Goal: Navigation & Orientation: Find specific page/section

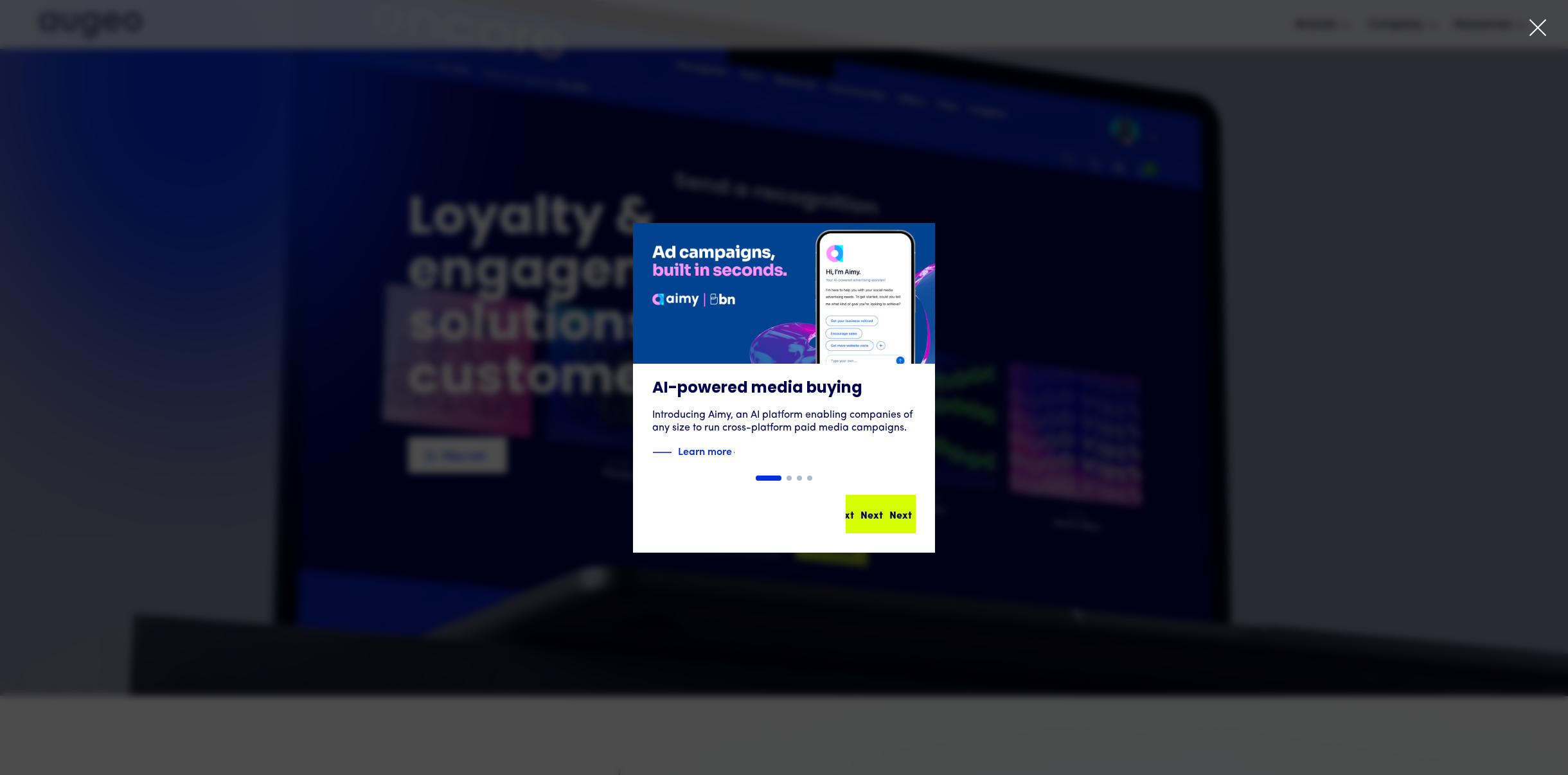
click at [889, 508] on div "Next" at bounding box center [900, 514] width 23 height 15
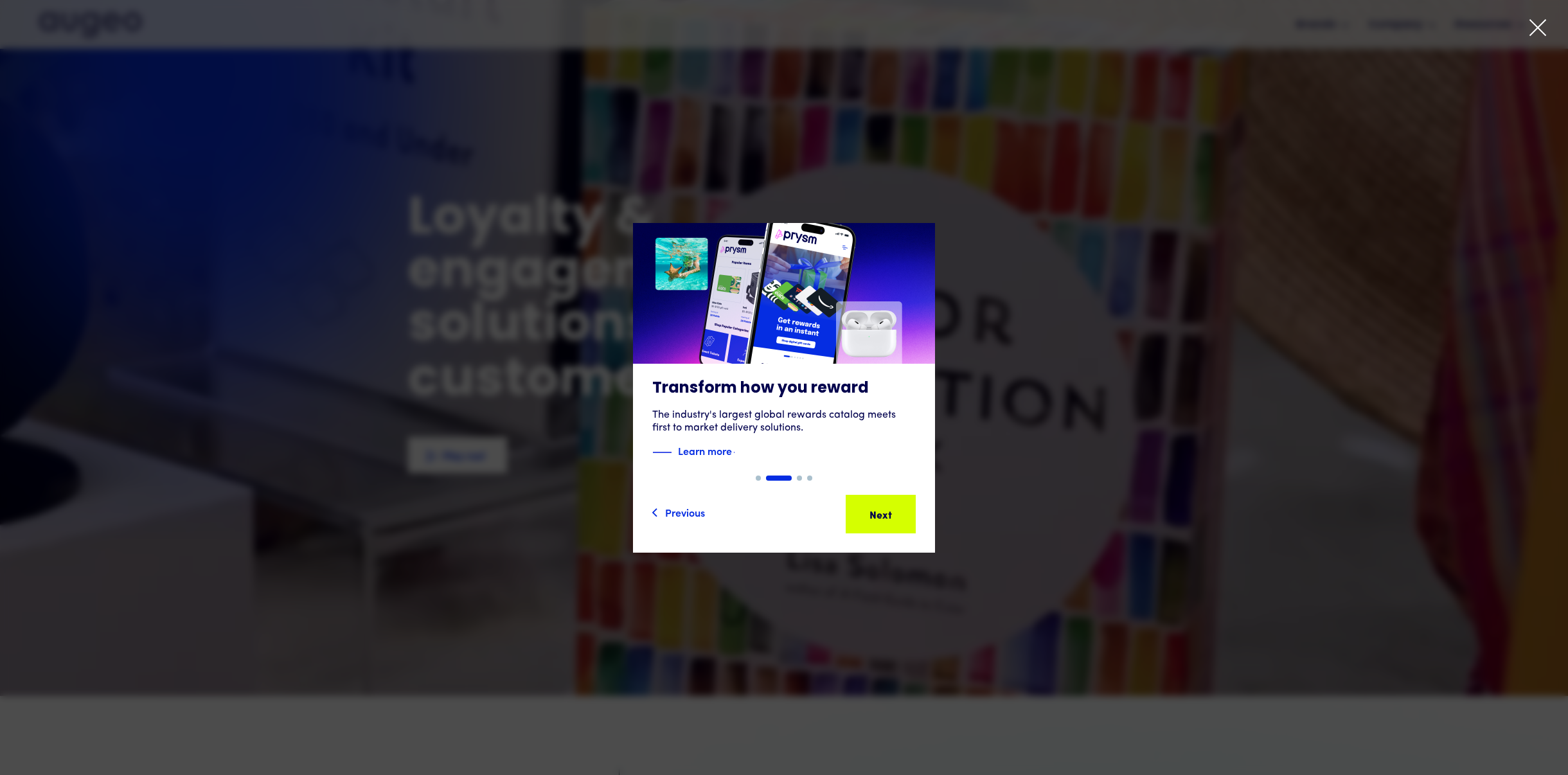
scroll to position [48, 0]
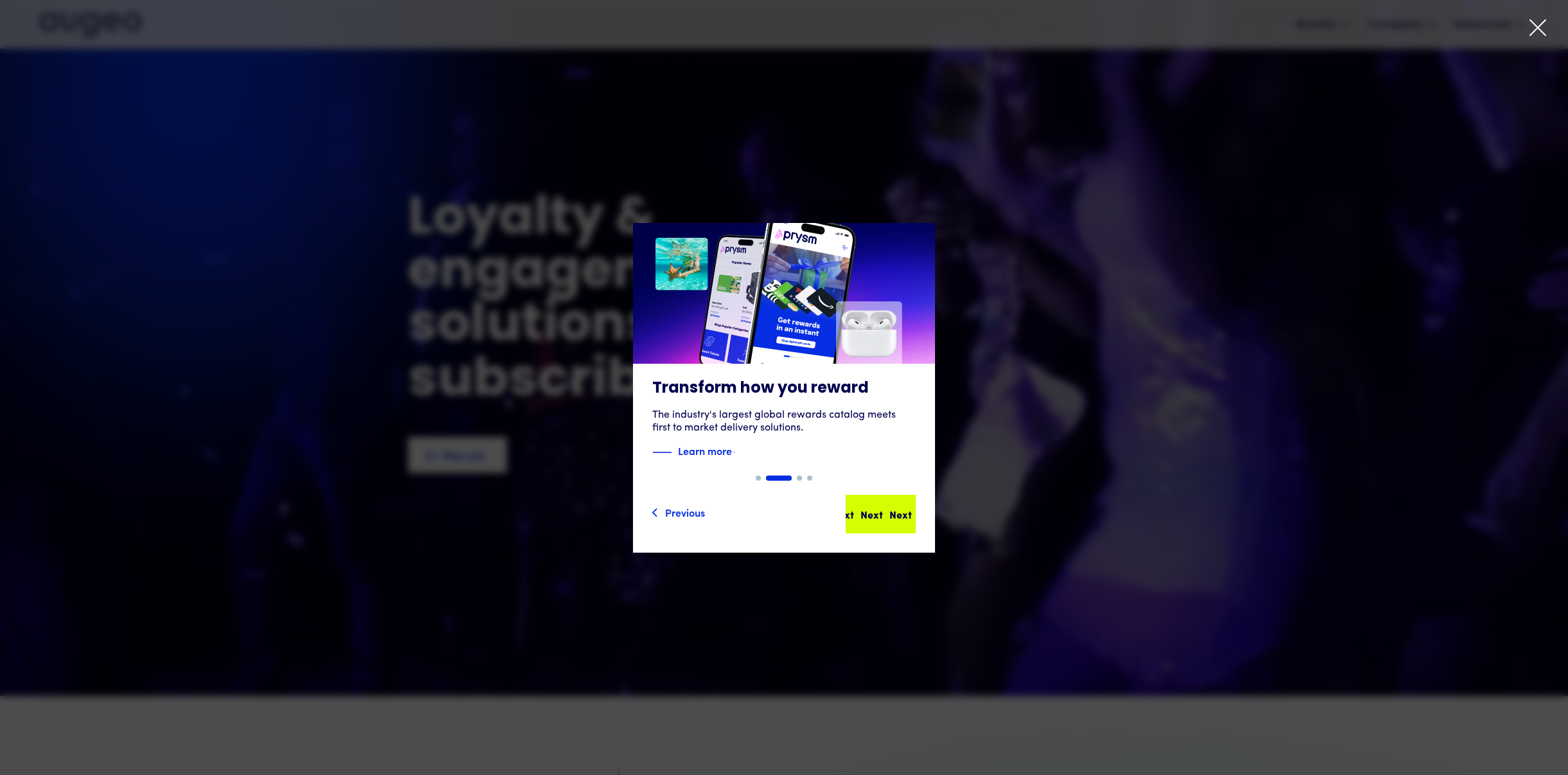
click at [918, 507] on div "Next" at bounding box center [929, 514] width 23 height 15
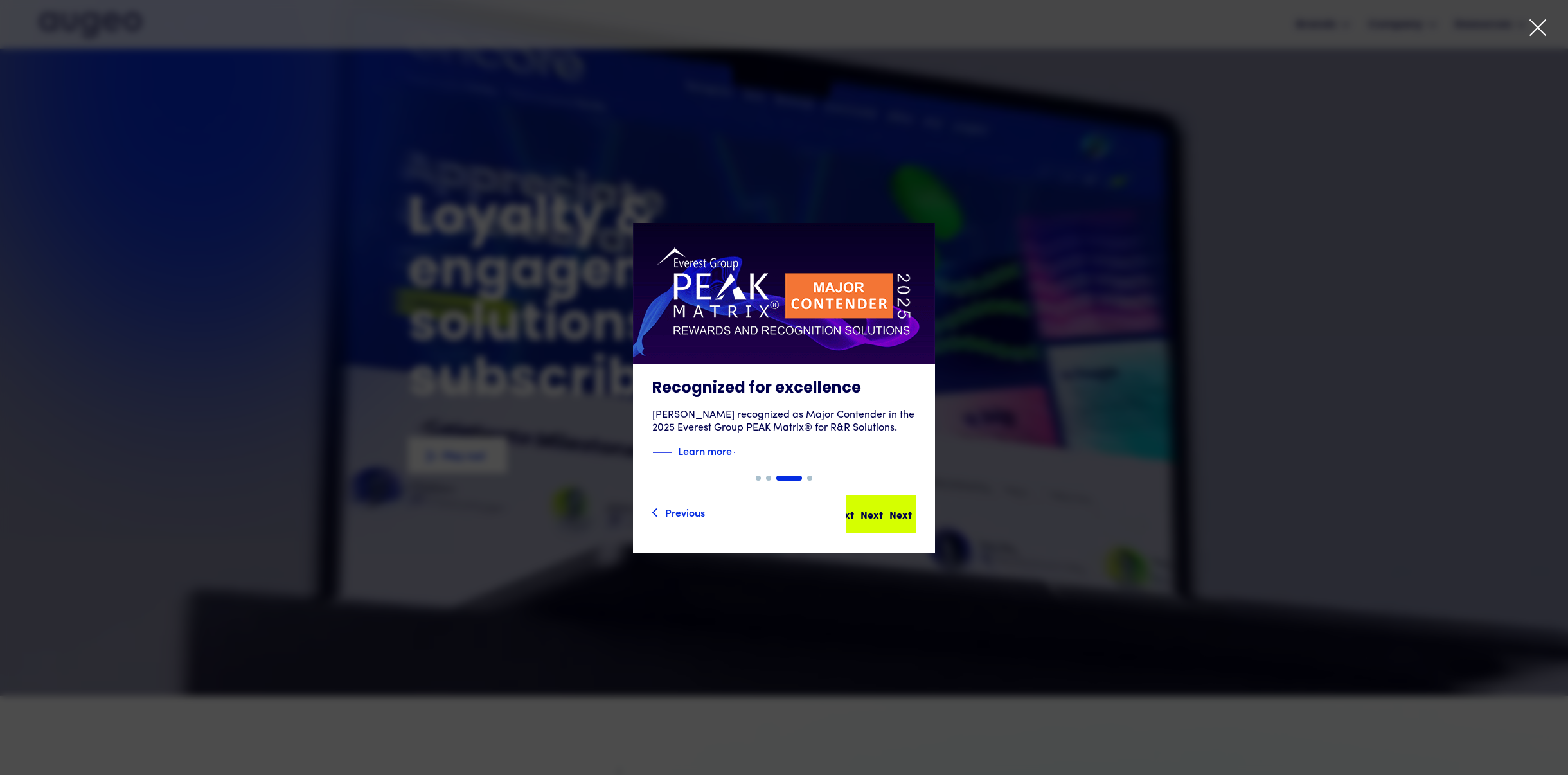
click at [894, 513] on div "Next Next Next Next" at bounding box center [886, 514] width 116 height 15
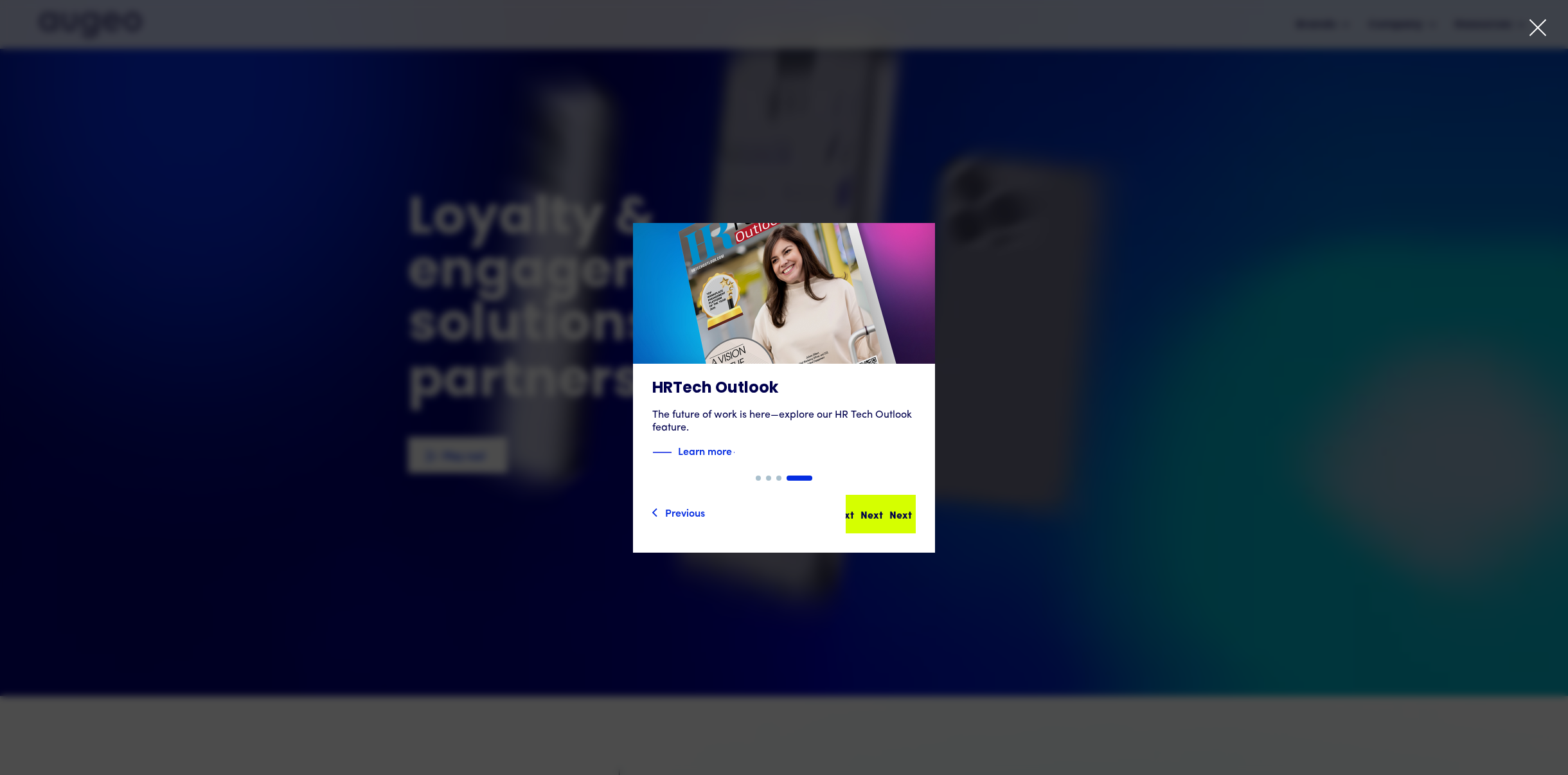
click at [893, 513] on div "Next Next Next Next" at bounding box center [867, 514] width 116 height 15
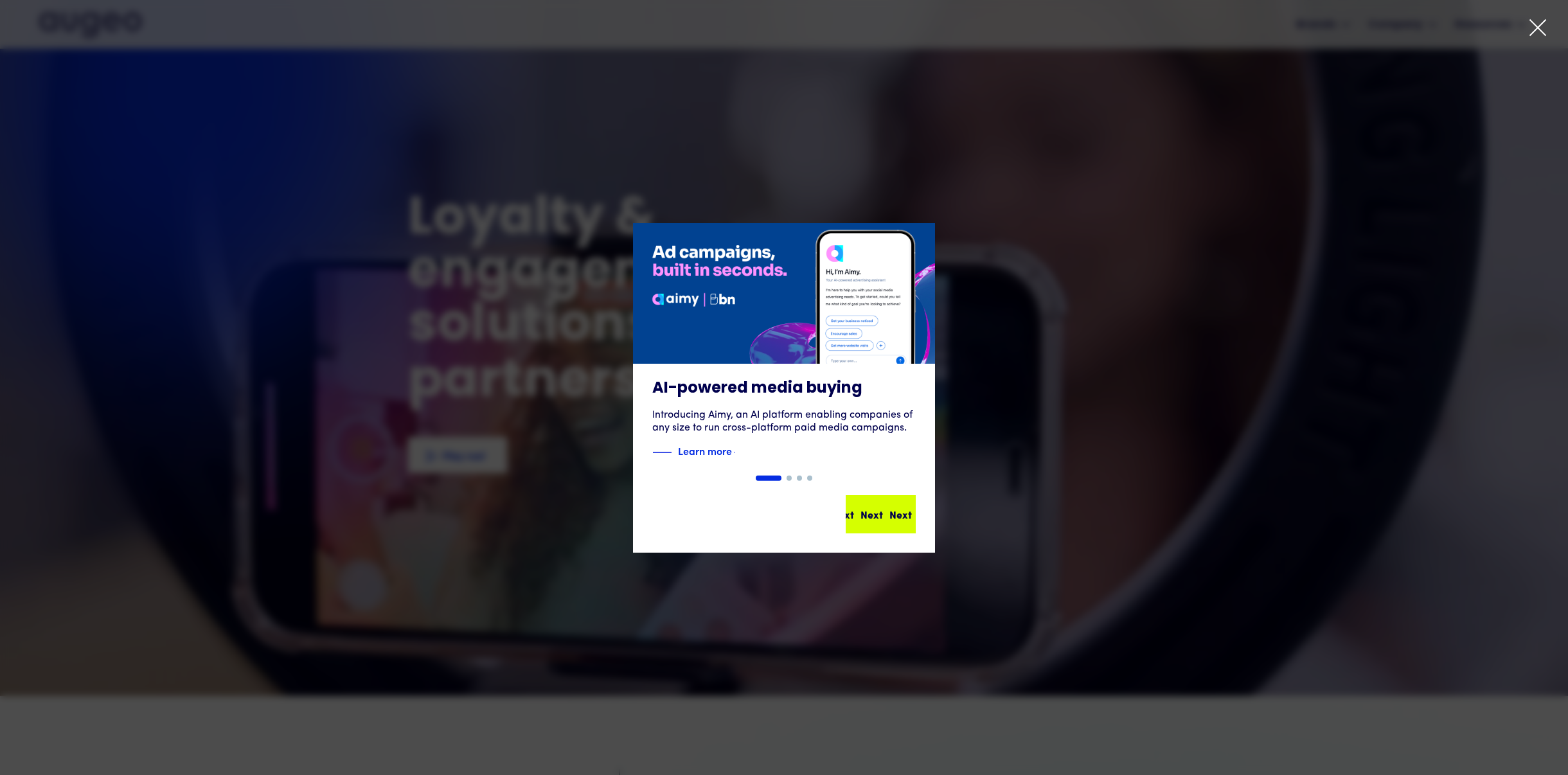
click at [893, 513] on div "Next" at bounding box center [900, 514] width 23 height 15
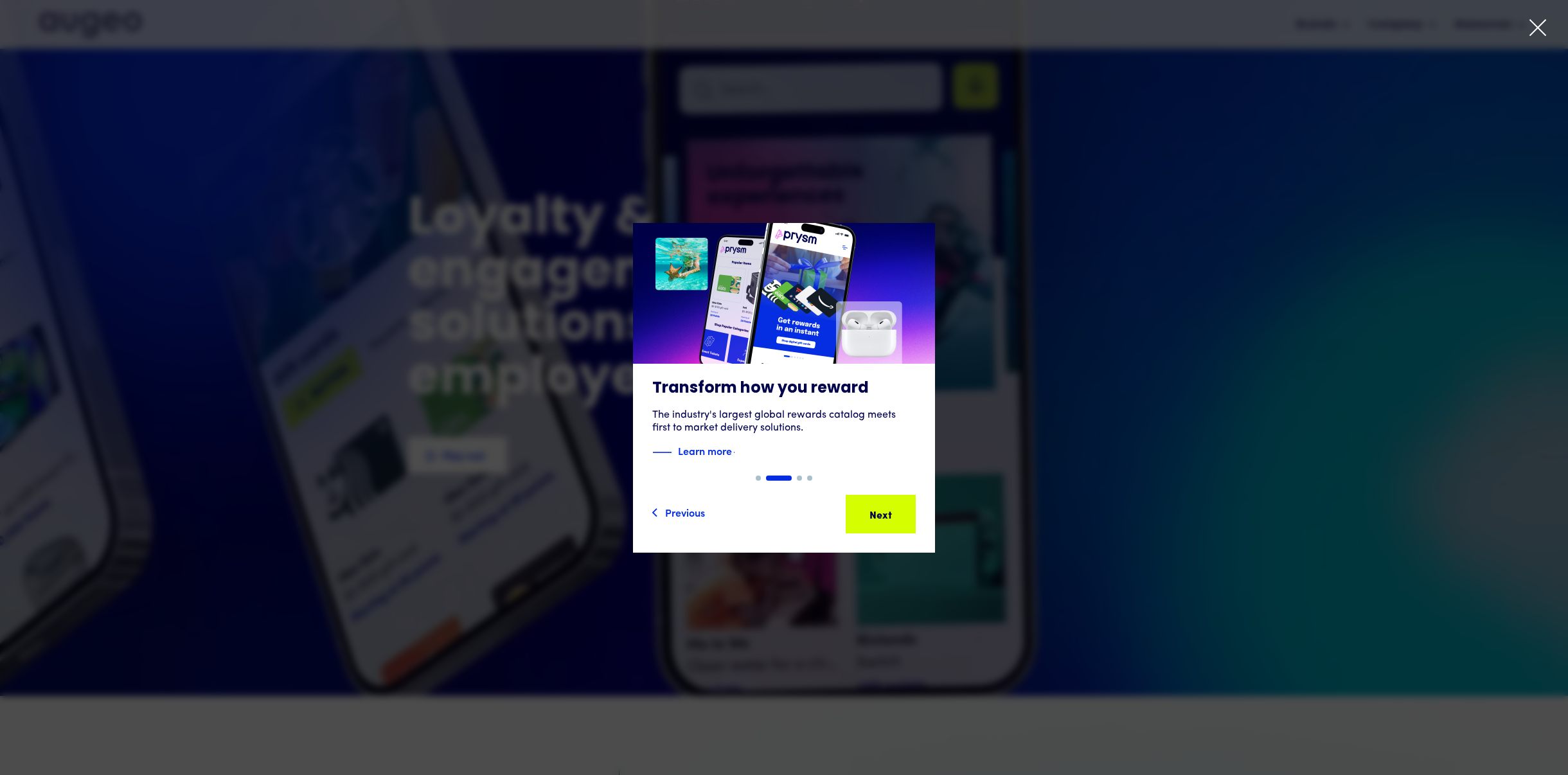
click at [1527, 30] on div at bounding box center [784, 388] width 1568 height 775
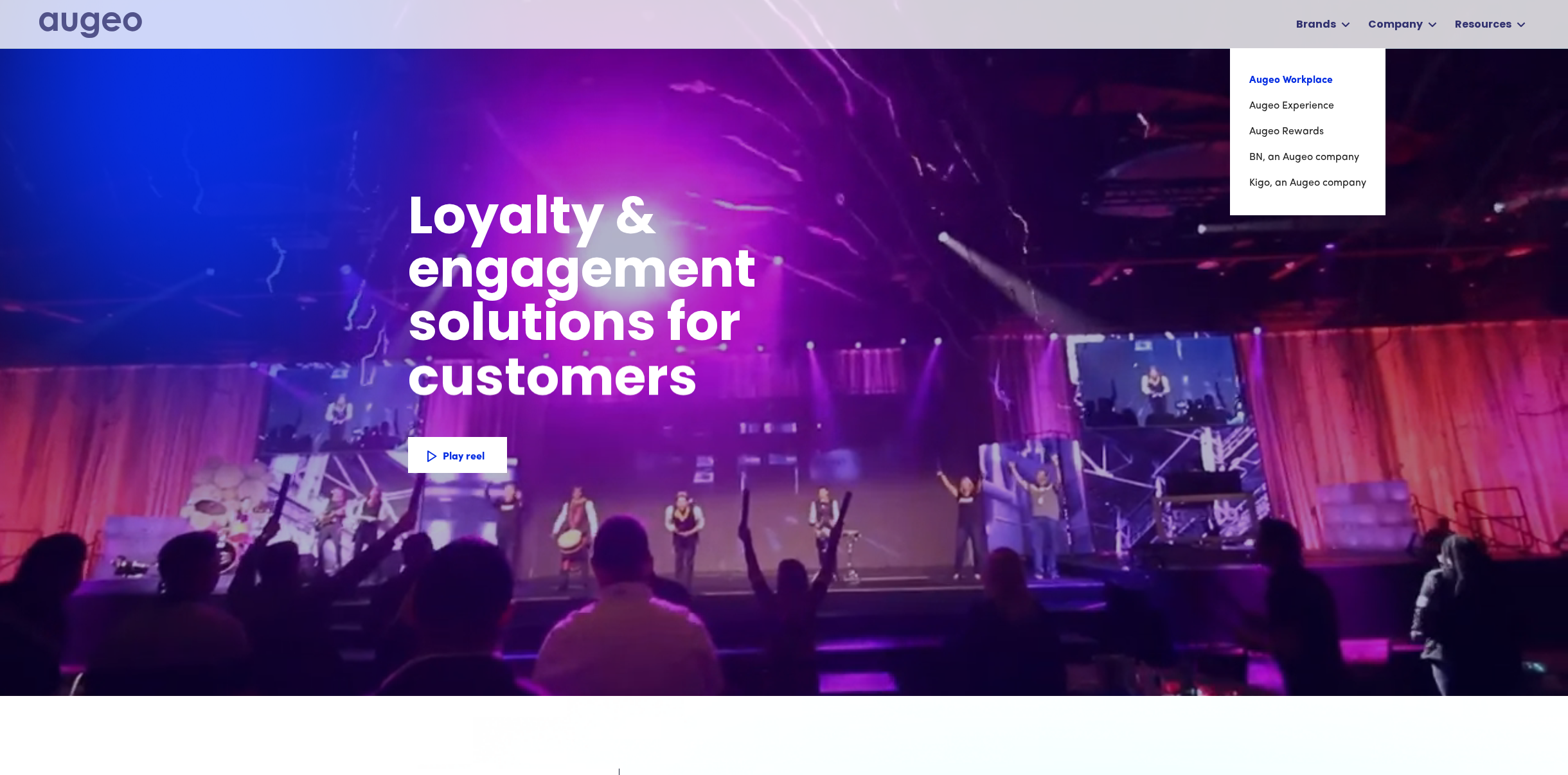
click at [1316, 78] on link "Augeo Workplace" at bounding box center [1307, 80] width 117 height 25
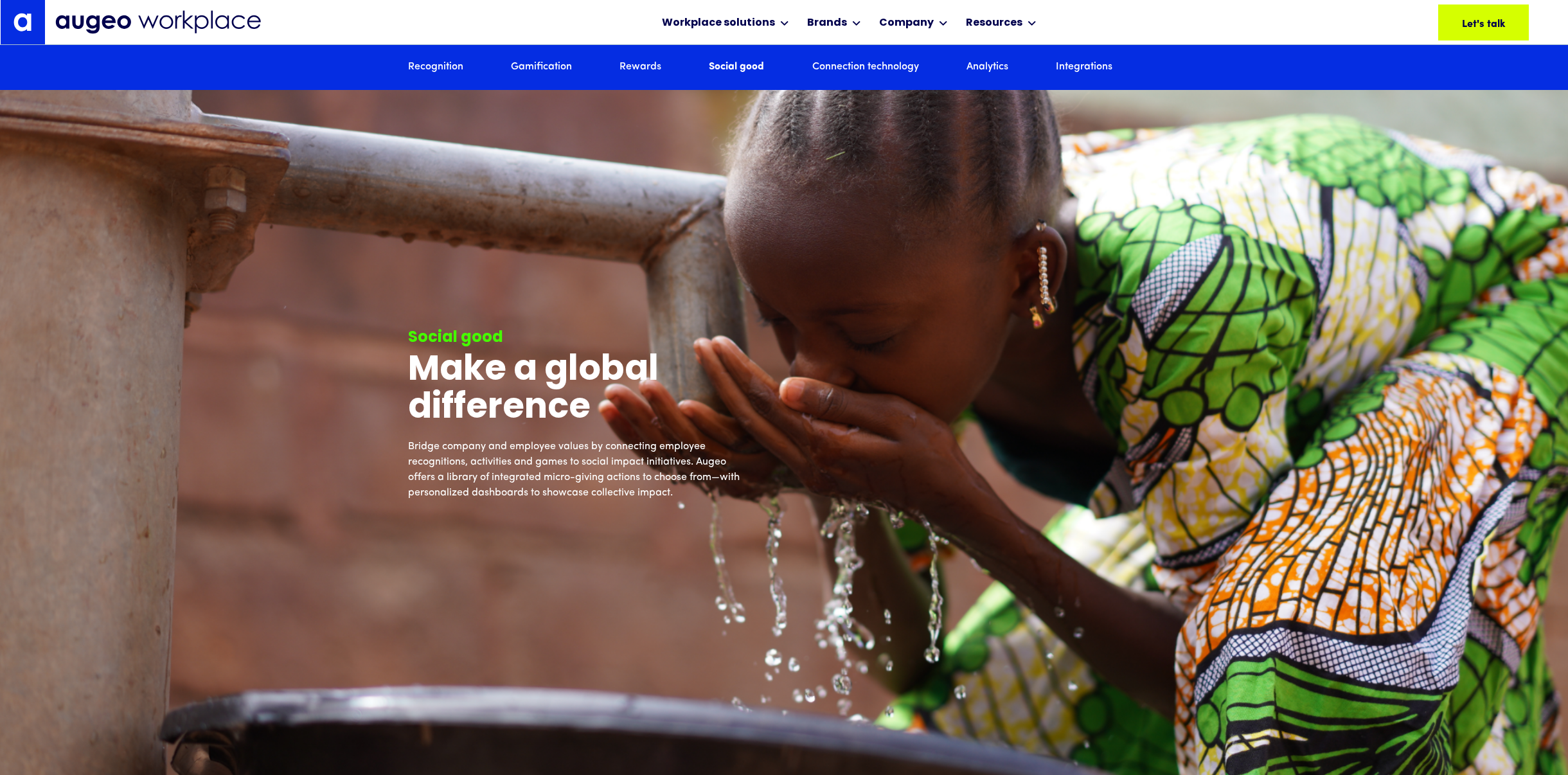
scroll to position [5053, 0]
